Goal: Information Seeking & Learning: Compare options

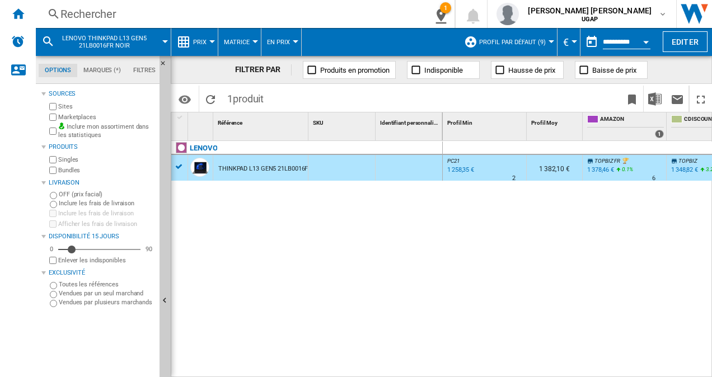
scroll to position [0, 458]
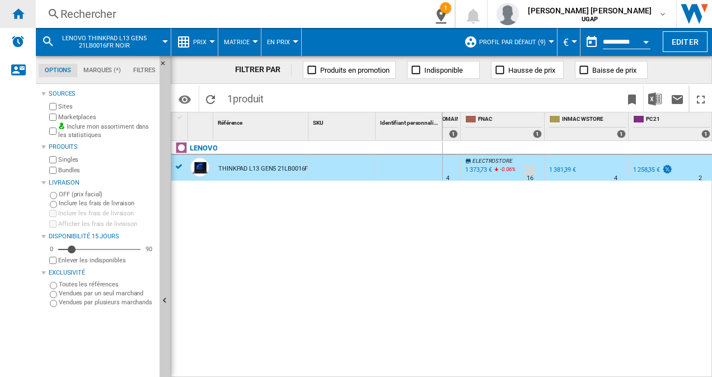
click at [26, 7] on div "Accueil" at bounding box center [18, 14] width 36 height 28
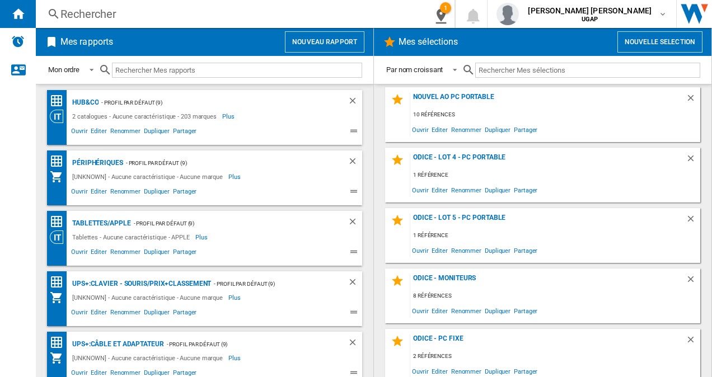
scroll to position [1030, 0]
click at [455, 99] on div "NOUVEL AO PC portable" at bounding box center [547, 101] width 275 height 15
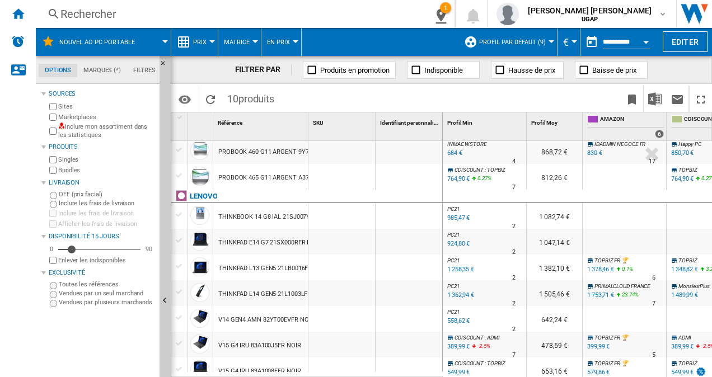
scroll to position [60, 0]
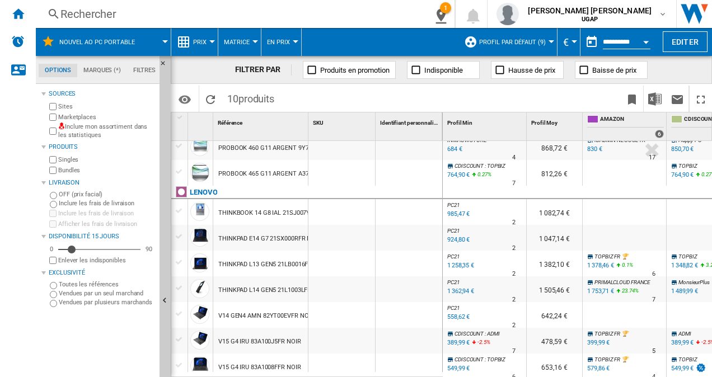
click at [255, 317] on div "V14 GEN4 AMN 82YT00EVFR NOIR" at bounding box center [266, 316] width 96 height 26
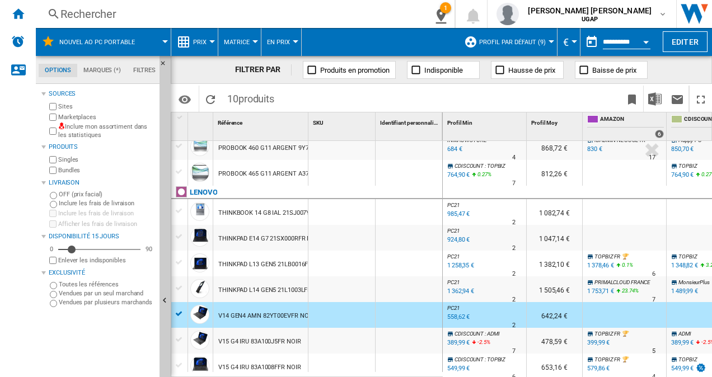
click at [552, 314] on div "642,24 €" at bounding box center [554, 315] width 55 height 26
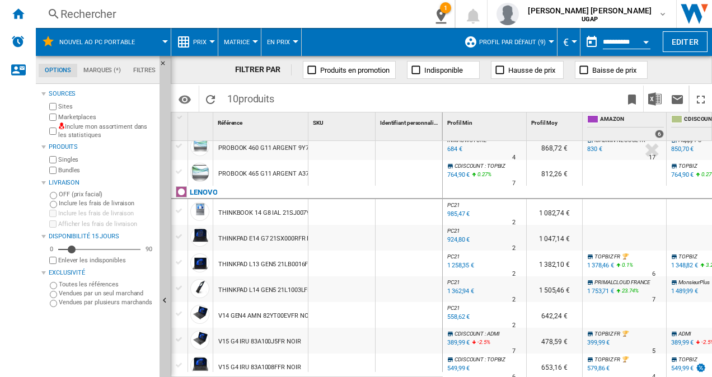
click at [267, 316] on div "V14 GEN4 AMN 82YT00EVFR NOIR" at bounding box center [266, 316] width 96 height 26
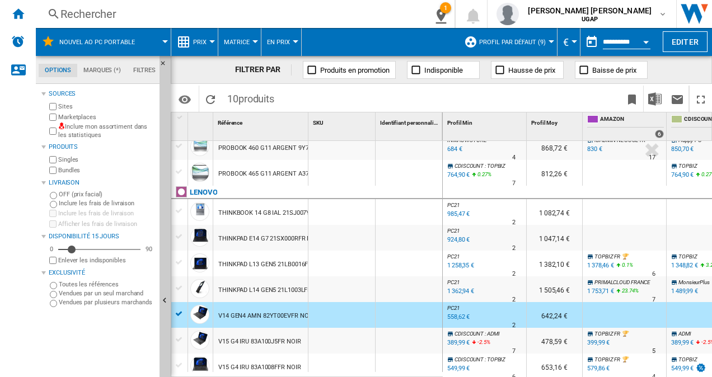
click at [460, 312] on div "558,62 €" at bounding box center [458, 317] width 24 height 11
click at [148, 10] on div "Rechercher" at bounding box center [227, 14] width 334 height 16
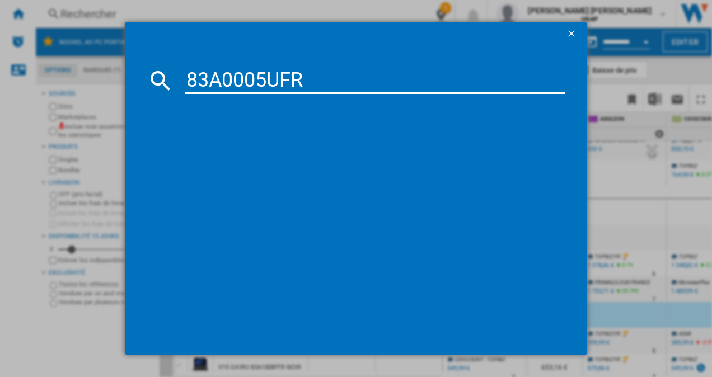
type input "83A0005UFR"
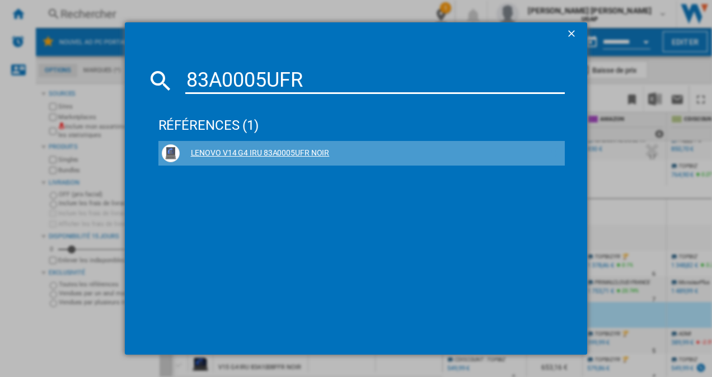
click at [554, 153] on ng-md-icon at bounding box center [554, 153] width 13 height 13
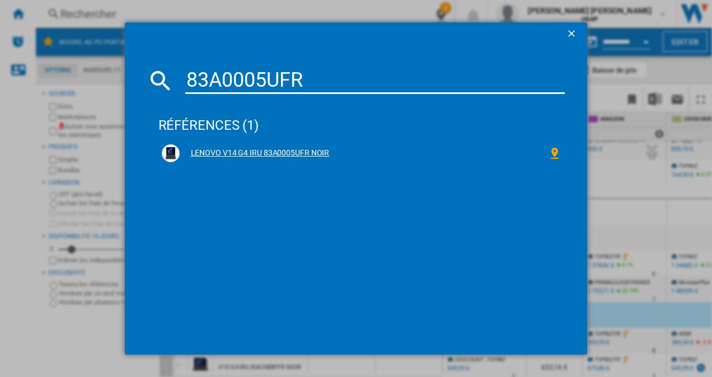
click at [309, 149] on div "LENOVO V14 G4 IRU 83A0005UFR NOIR" at bounding box center [364, 153] width 369 height 11
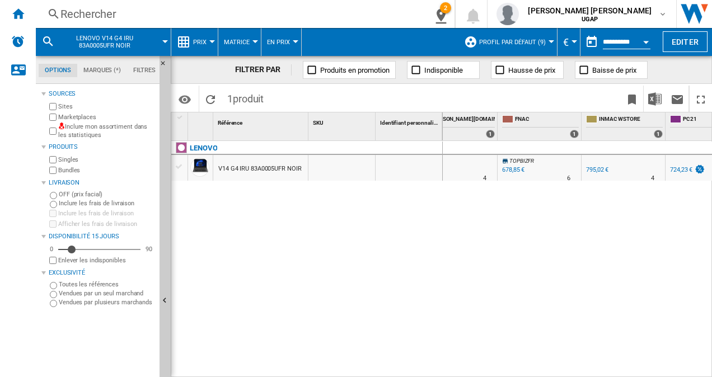
scroll to position [0, 374]
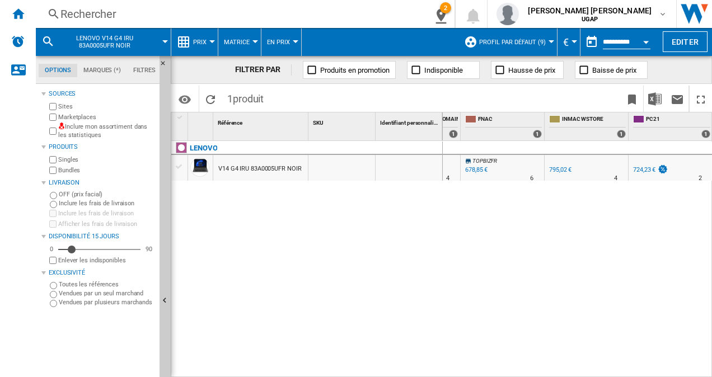
click at [653, 169] on div "724,23 €" at bounding box center [644, 169] width 22 height 7
